Goal: Information Seeking & Learning: Learn about a topic

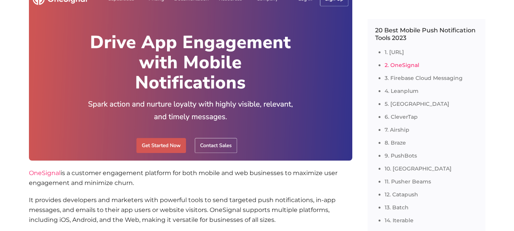
scroll to position [1158, 0]
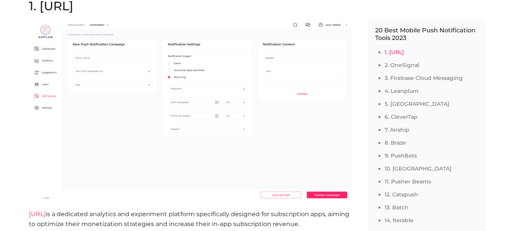
scroll to position [806, 0]
click at [182, 108] on img at bounding box center [190, 111] width 323 height 182
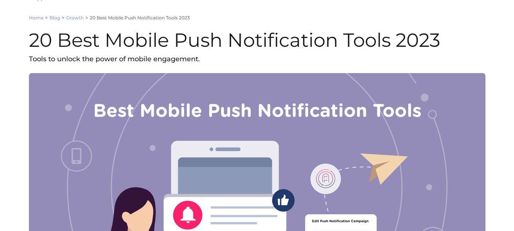
scroll to position [0, 0]
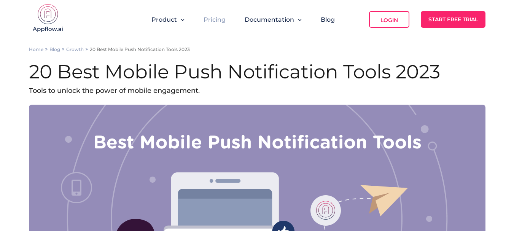
click at [216, 21] on link "Pricing" at bounding box center [214, 19] width 22 height 7
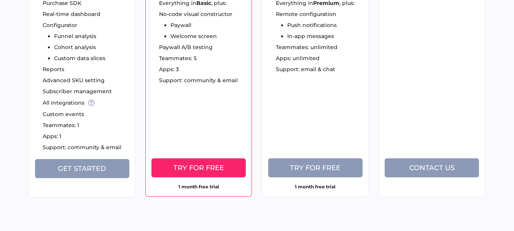
scroll to position [178, 0]
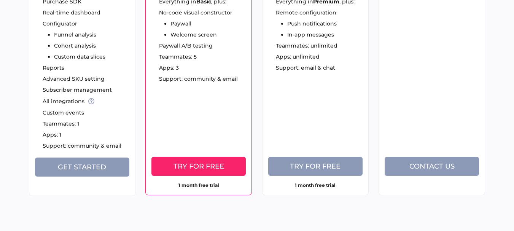
click at [59, 138] on div "Purchase SDK Real-time dashboard Configurator Funnel analysis Cohort analysis C…" at bounding box center [82, 75] width 106 height 165
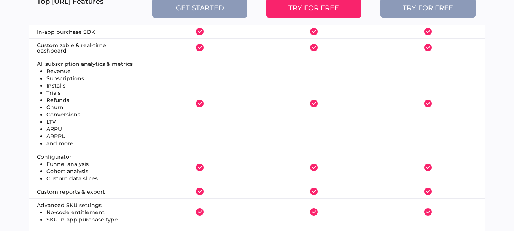
scroll to position [807, 0]
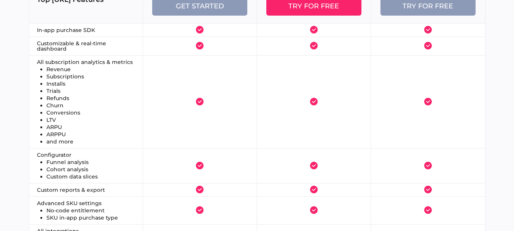
click at [75, 95] on li "Refunds" at bounding box center [90, 97] width 89 height 5
click at [72, 106] on li "Churn" at bounding box center [90, 105] width 89 height 5
click at [76, 114] on li "Conversions" at bounding box center [90, 112] width 89 height 5
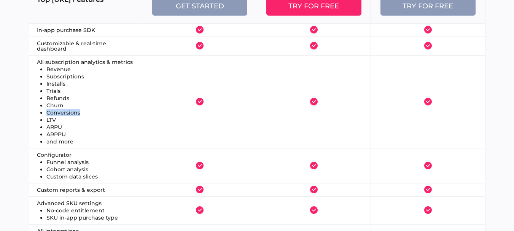
click at [76, 114] on li "Conversions" at bounding box center [90, 112] width 89 height 5
click at [71, 122] on li "LTV" at bounding box center [90, 119] width 89 height 5
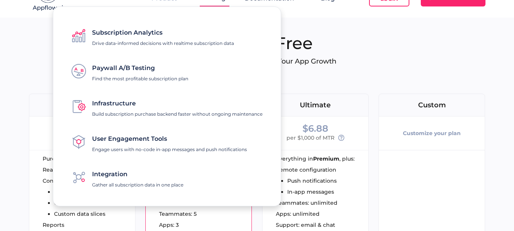
scroll to position [11, 0]
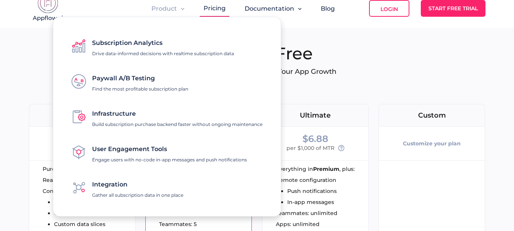
click at [127, 51] on p "Drive data-informed decisions with realtime subscription data" at bounding box center [163, 54] width 142 height 6
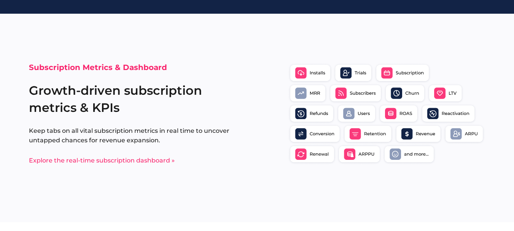
scroll to position [294, 0]
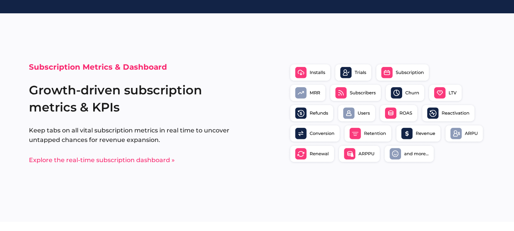
click at [106, 161] on link "Explore the real-time subscription dashboard »" at bounding box center [102, 159] width 146 height 7
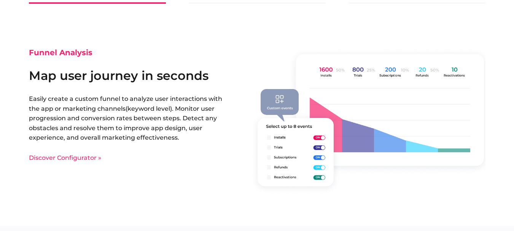
scroll to position [1128, 0]
